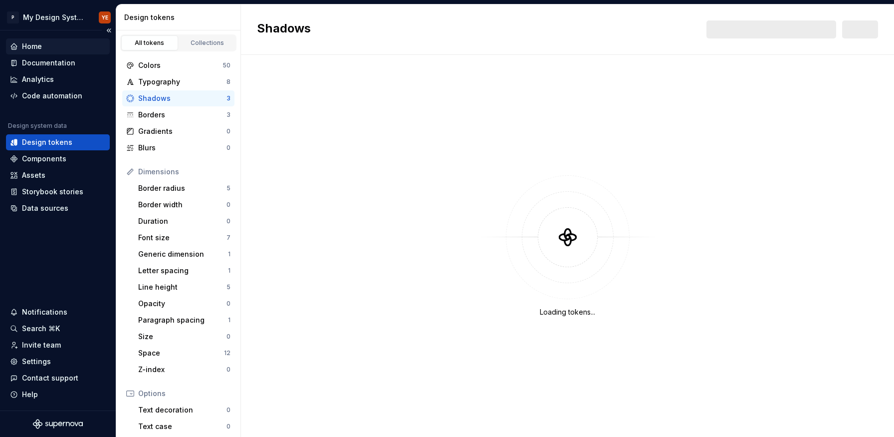
click at [55, 50] on div "Home" at bounding box center [58, 46] width 96 height 10
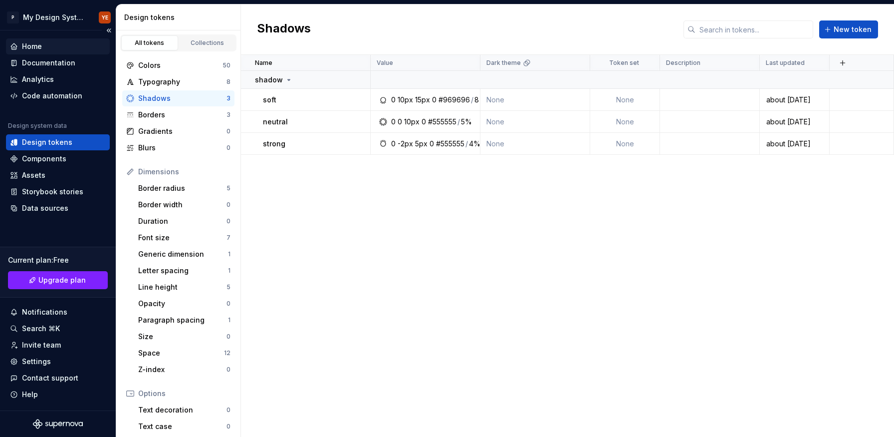
click at [55, 50] on div "Home" at bounding box center [58, 46] width 96 height 10
click at [27, 43] on div "Home" at bounding box center [32, 46] width 20 height 10
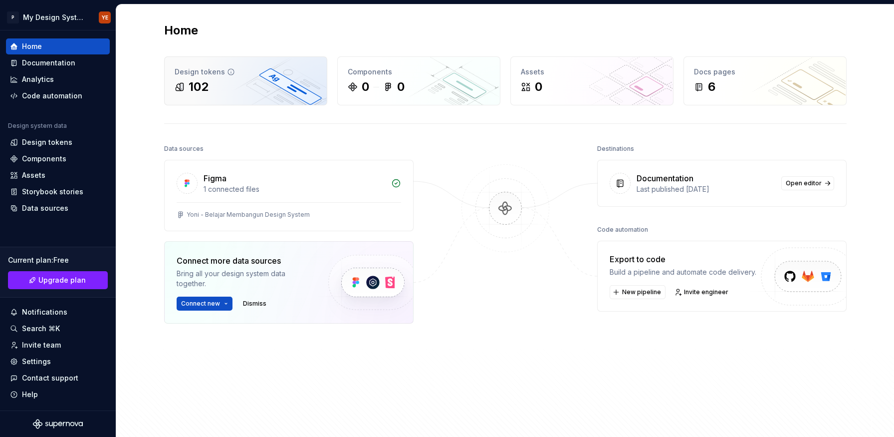
click at [273, 87] on div "102" at bounding box center [246, 87] width 142 height 16
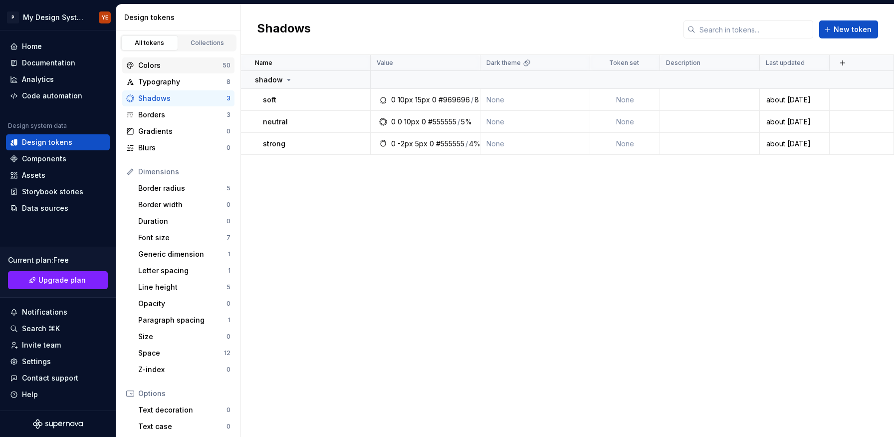
click at [159, 66] on div "Colors" at bounding box center [180, 65] width 84 height 10
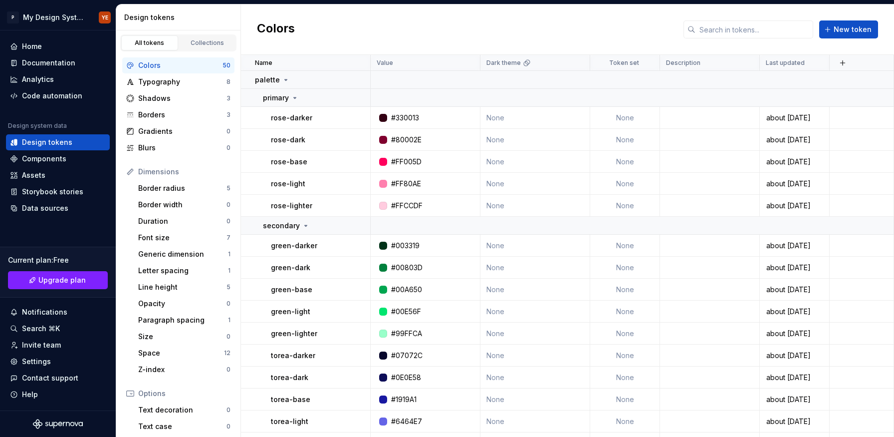
click at [616, 23] on div "Colors New token" at bounding box center [567, 29] width 653 height 50
